Goal: Transaction & Acquisition: Book appointment/travel/reservation

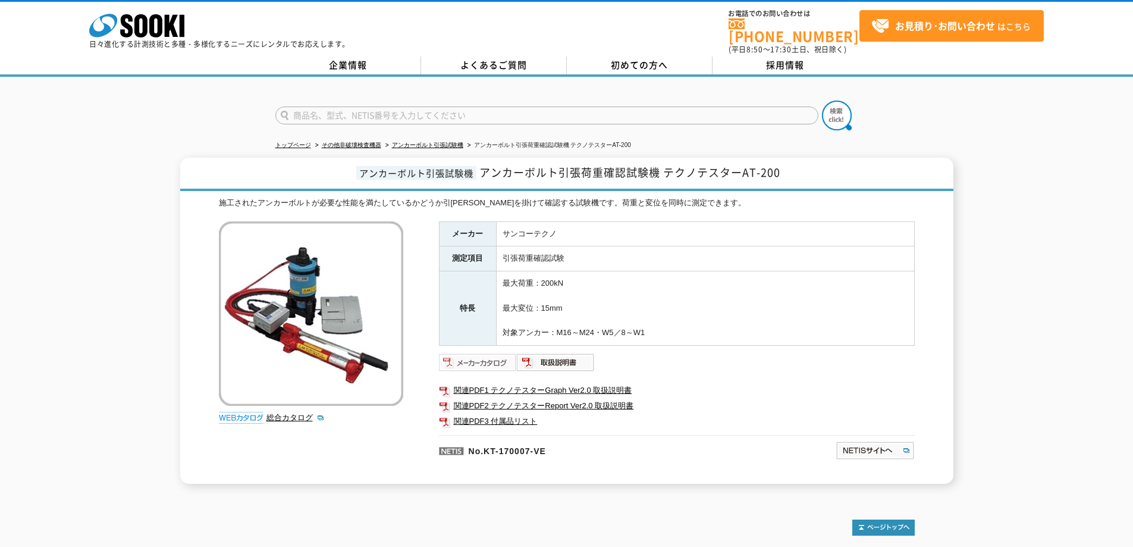
click at [485, 356] on img at bounding box center [478, 362] width 78 height 19
click at [495, 359] on img at bounding box center [478, 362] width 78 height 19
